Goal: Find specific page/section: Find specific page/section

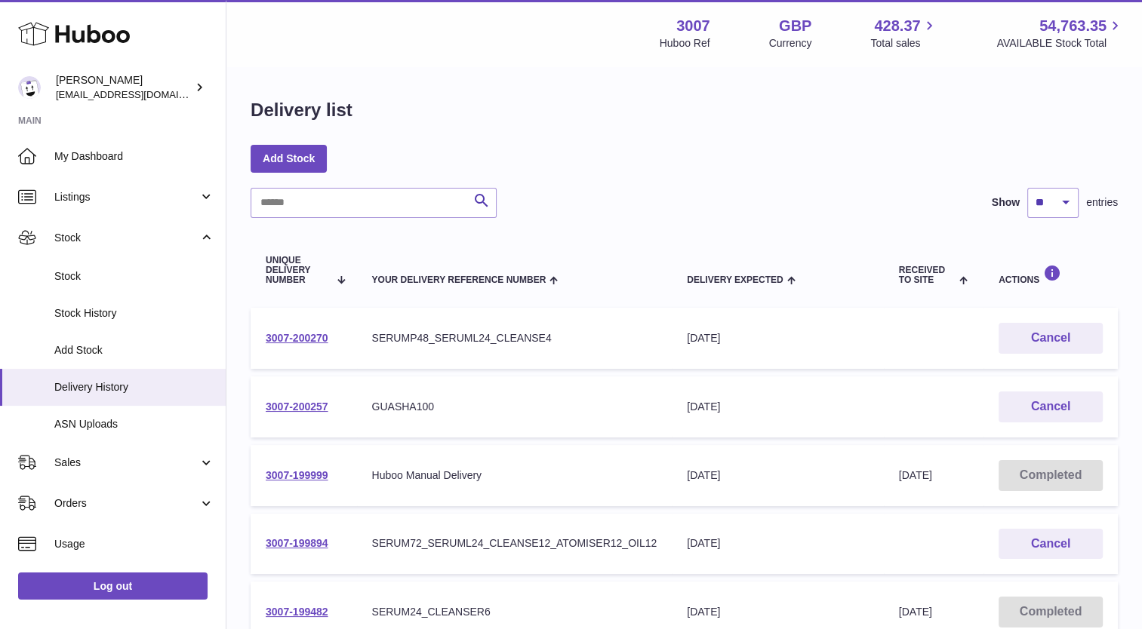
click at [226, 309] on div "Delivery list Add Stock Search Show ** ** ** *** entries Unique Delivery Number…" at bounding box center [683, 565] width 915 height 994
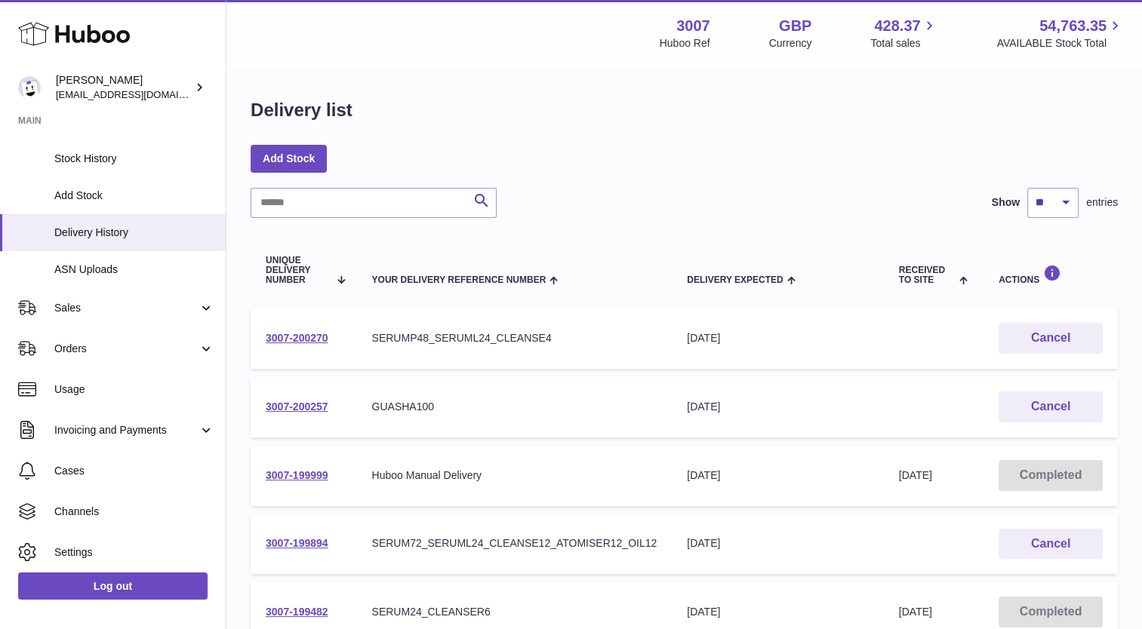
scroll to position [159, 0]
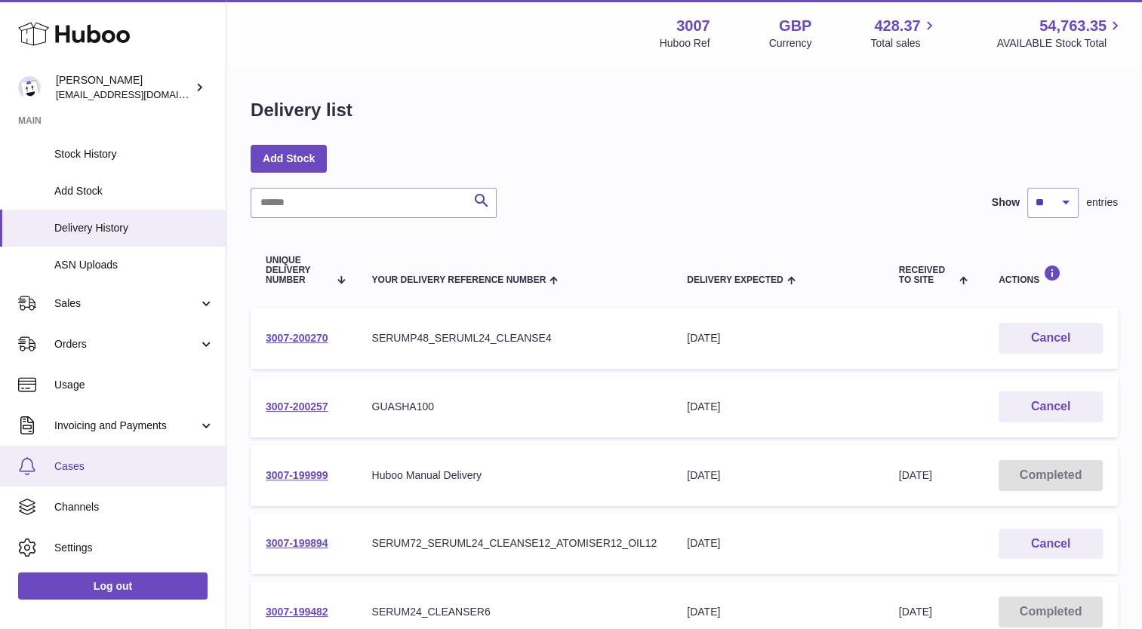
click at [71, 475] on link "Cases" at bounding box center [113, 466] width 226 height 41
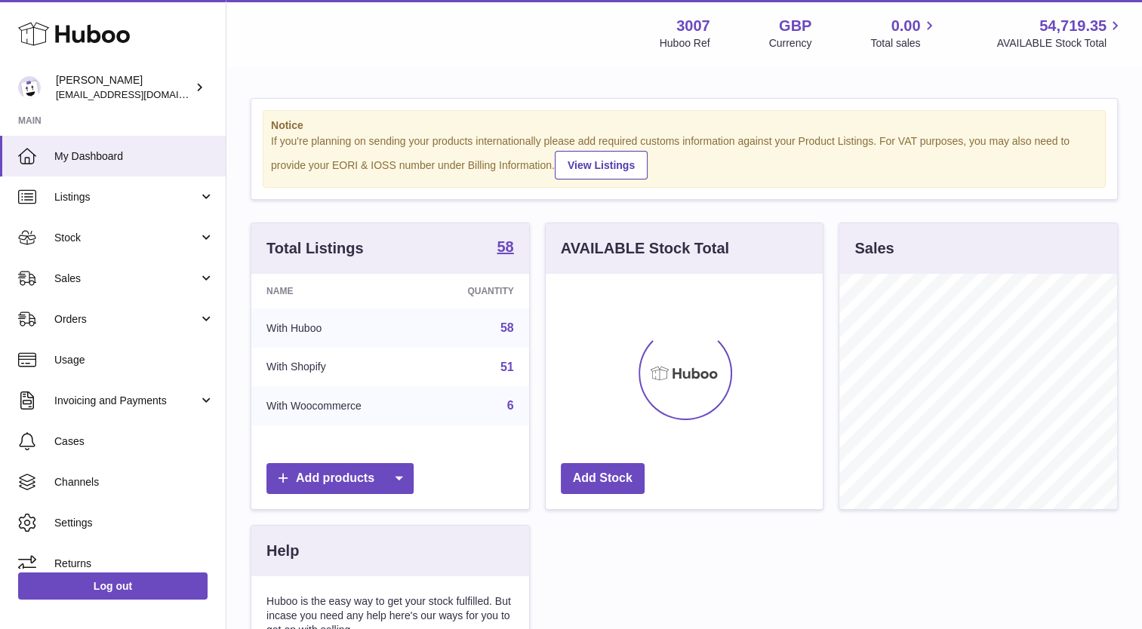
scroll to position [235, 278]
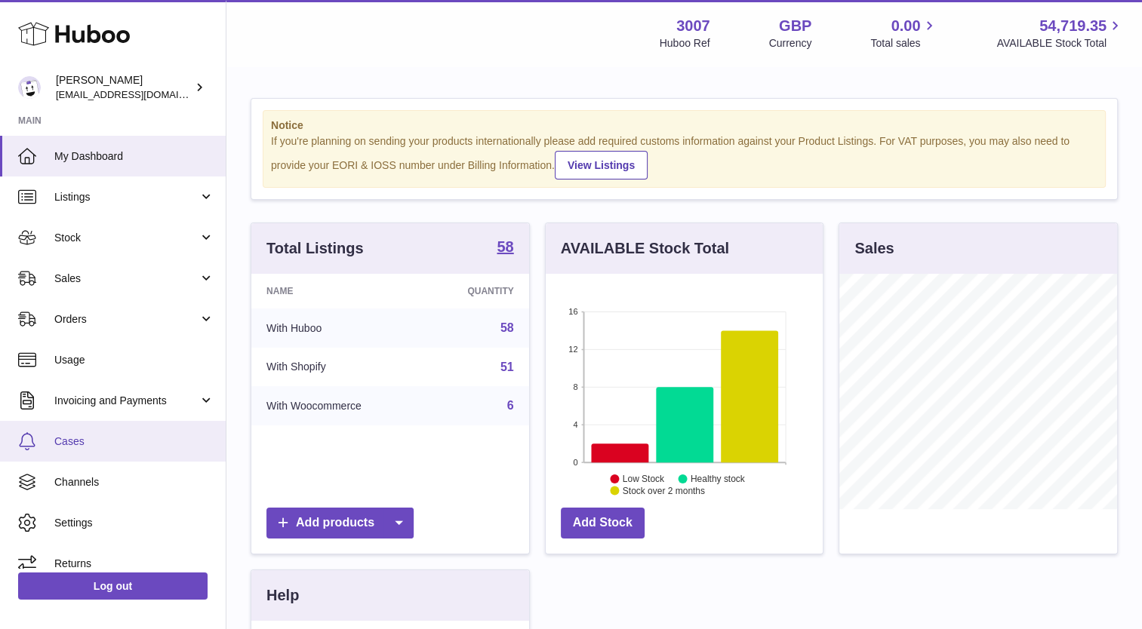
click at [83, 437] on span "Cases" at bounding box center [134, 442] width 160 height 14
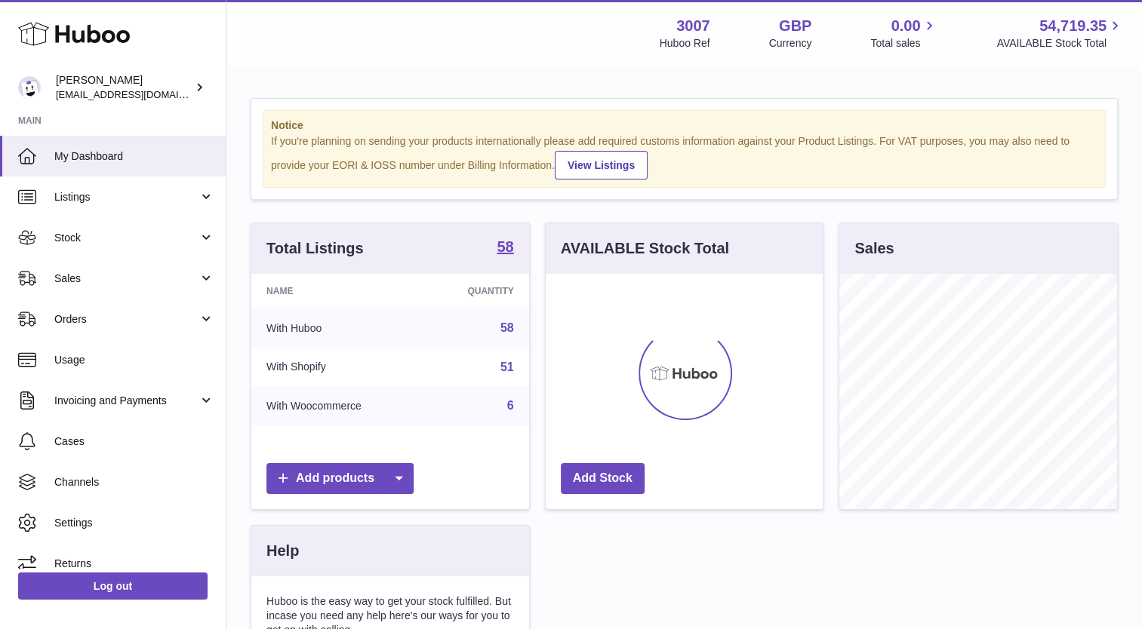
scroll to position [235, 278]
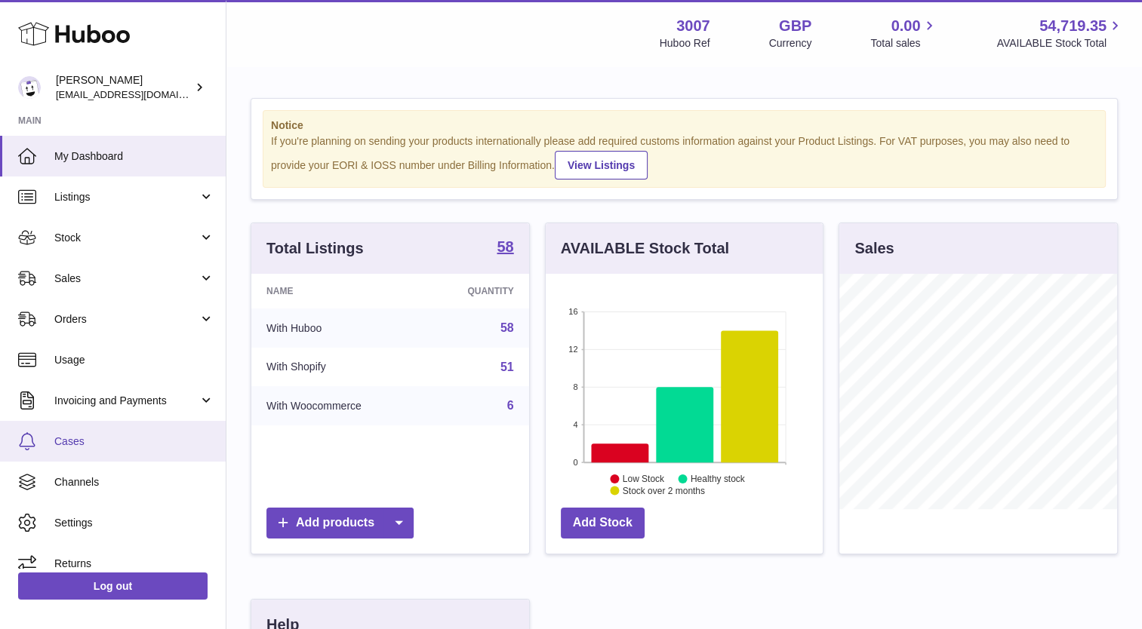
click at [93, 451] on link "Cases" at bounding box center [113, 441] width 226 height 41
